Goal: Information Seeking & Learning: Learn about a topic

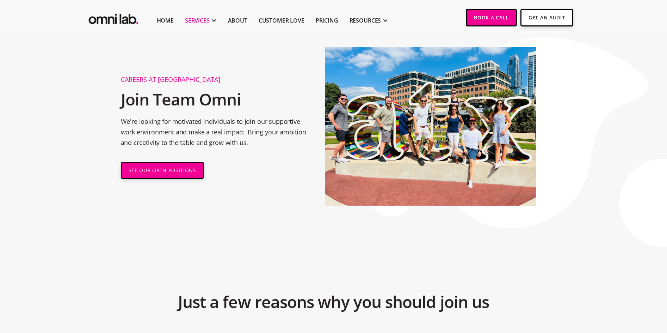
click at [192, 24] on div "SERVICES" at bounding box center [197, 20] width 25 height 8
click at [322, 22] on link "Pricing" at bounding box center [327, 20] width 23 height 8
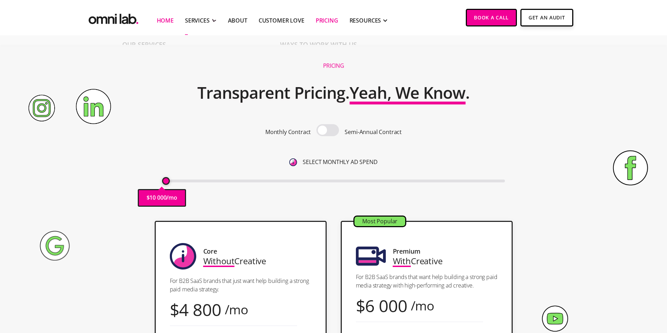
click at [167, 20] on link "Home" at bounding box center [165, 20] width 17 height 8
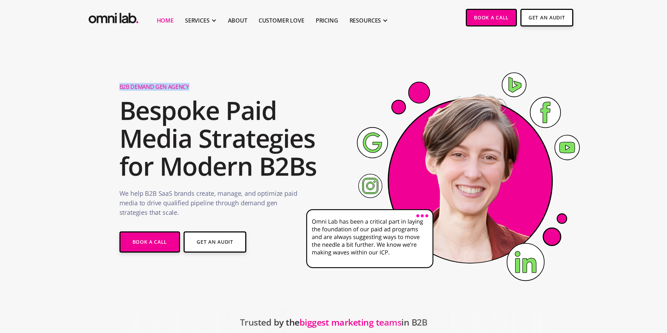
click at [362, 23] on div "RESOURCES" at bounding box center [366, 20] width 32 height 8
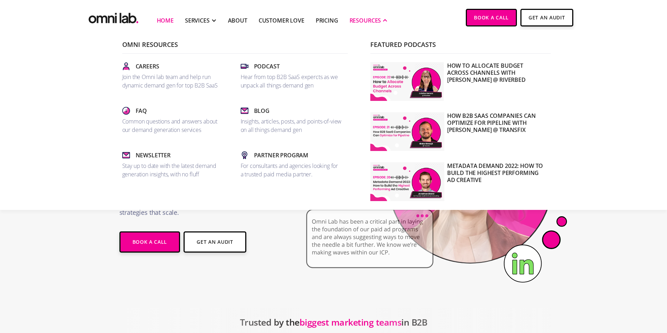
click at [364, 23] on div "RESOURCES" at bounding box center [366, 20] width 32 height 8
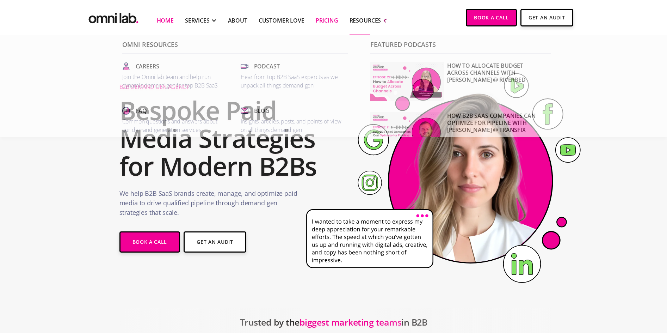
click at [334, 20] on link "Pricing" at bounding box center [327, 20] width 23 height 8
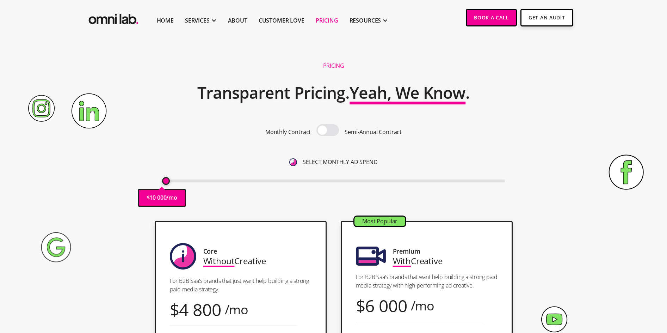
click at [115, 23] on img "home" at bounding box center [113, 17] width 53 height 17
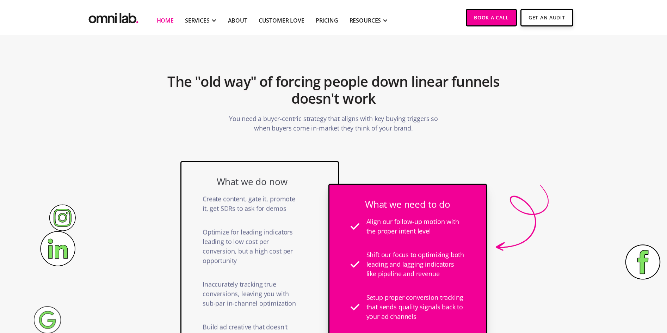
scroll to position [188, 0]
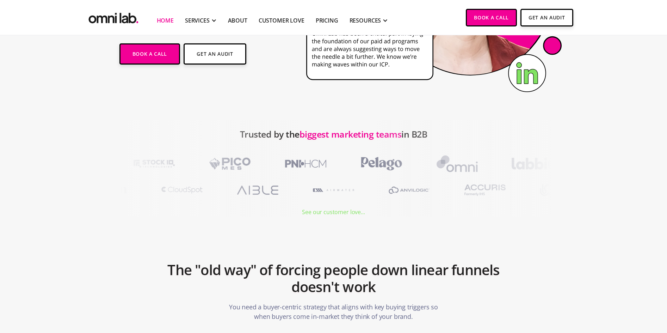
click at [339, 214] on div "See our customer love..." at bounding box center [333, 212] width 63 height 10
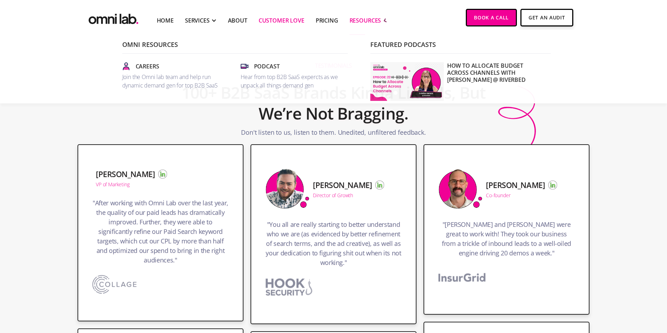
click at [358, 19] on div "RESOURCES" at bounding box center [366, 20] width 32 height 8
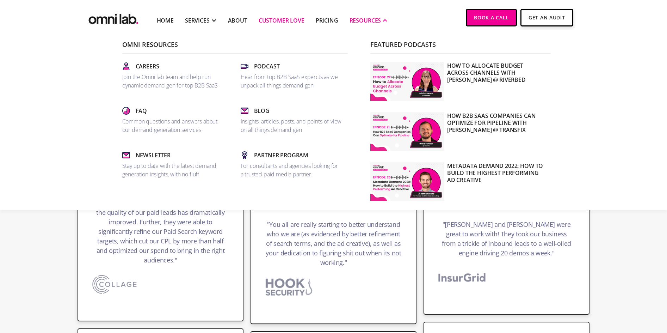
click at [355, 22] on div "RESOURCES" at bounding box center [366, 20] width 32 height 8
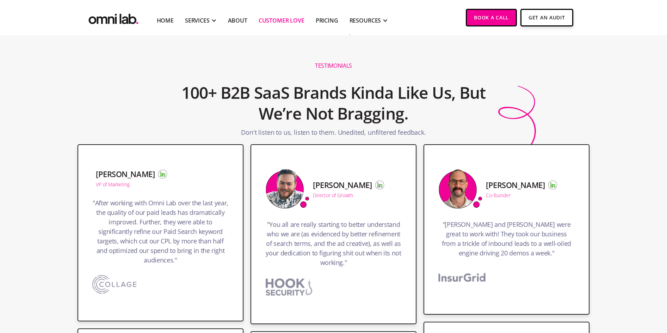
click at [270, 17] on link "Customer Love" at bounding box center [282, 20] width 46 height 8
click at [281, 22] on link "Customer Love" at bounding box center [282, 20] width 46 height 8
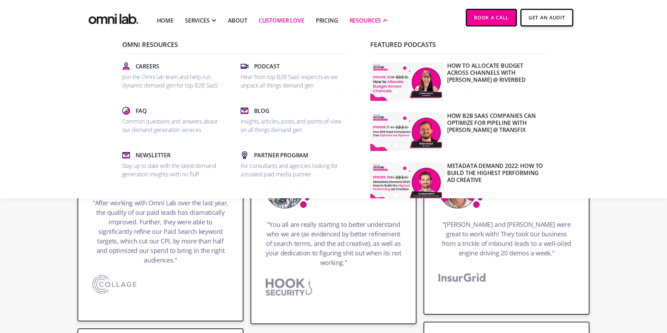
click at [368, 24] on div "RESOURCES" at bounding box center [366, 20] width 32 height 8
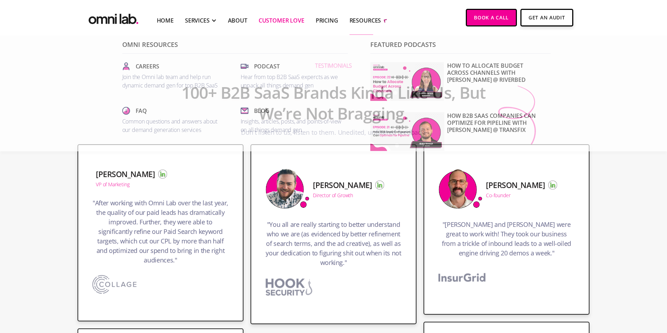
click at [321, 15] on li "Pricing" at bounding box center [327, 17] width 34 height 35
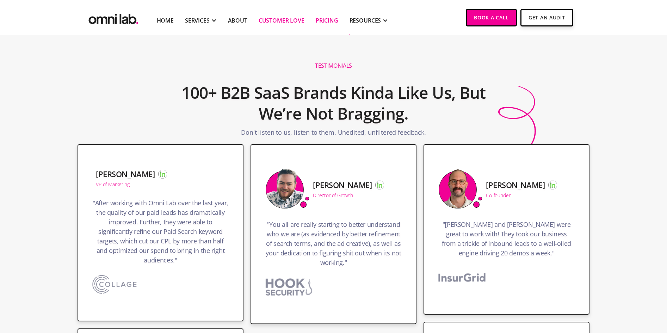
click at [335, 22] on link "Pricing" at bounding box center [327, 20] width 23 height 8
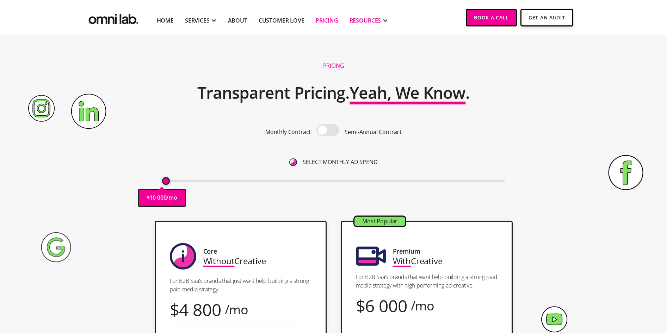
click at [359, 23] on div "RESOURCES" at bounding box center [366, 20] width 32 height 8
click at [162, 17] on link "Home" at bounding box center [165, 20] width 17 height 8
